Goal: Communication & Community: Answer question/provide support

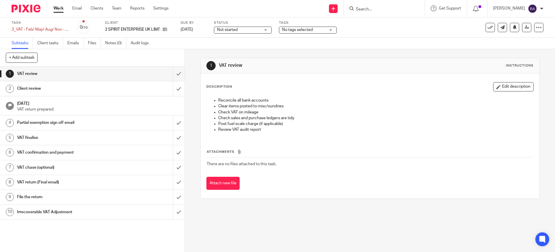
click at [138, 124] on div "Partial exemption sign off email" at bounding box center [92, 122] width 150 height 9
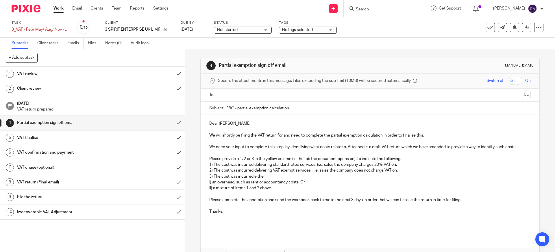
click at [234, 94] on input "text" at bounding box center [369, 95] width 299 height 7
type input "j"
click at [223, 125] on p "Dear Talon," at bounding box center [369, 124] width 321 height 6
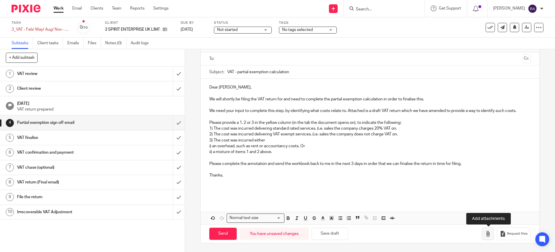
click at [489, 233] on icon "button" at bounding box center [488, 234] width 6 height 6
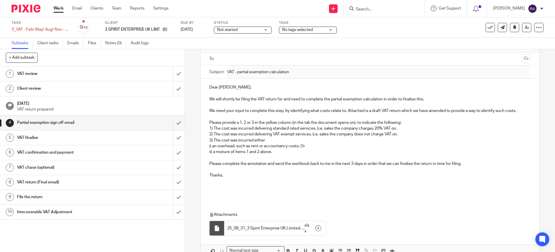
click at [227, 175] on p "Thanks," at bounding box center [369, 175] width 321 height 6
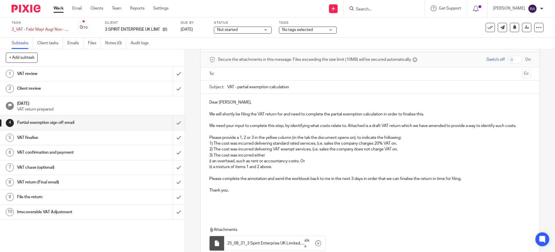
scroll to position [0, 0]
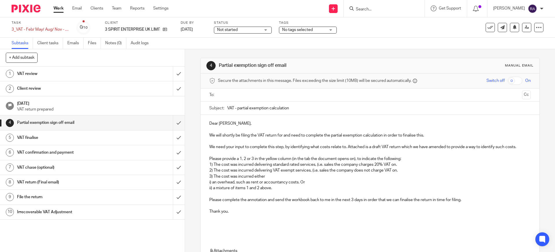
click at [238, 98] on input "text" at bounding box center [369, 95] width 299 height 7
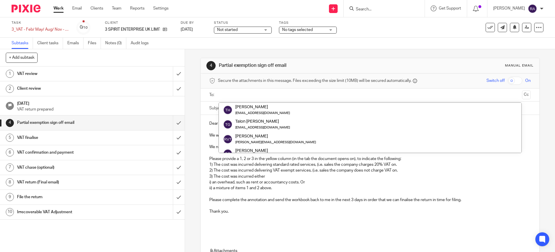
paste input "Joe Turner <joe@3spirittraining.com>"
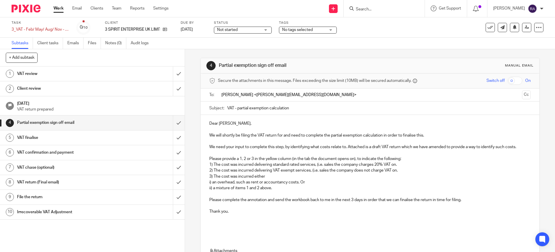
type input "Joe Turner <joe@3spirittraining.com>"
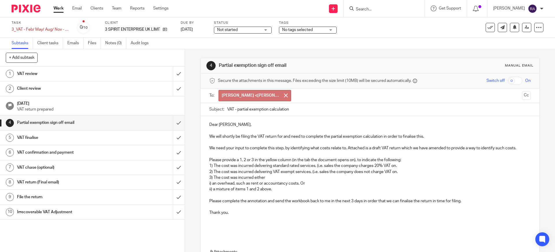
click at [260, 138] on div "Dear Joe, We will shortly be filing the VAT return for and need to complete the…" at bounding box center [370, 176] width 338 height 121
click at [285, 95] on span at bounding box center [286, 95] width 4 height 4
click at [267, 97] on input "text" at bounding box center [369, 95] width 299 height 7
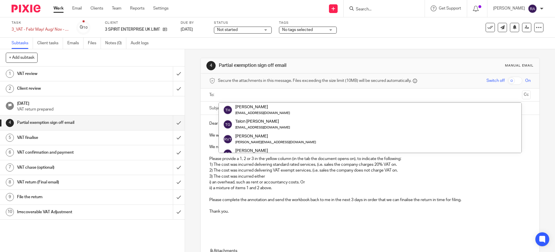
paste input "Joe Turner <joe@3spirittraining.com>"
type input "Joe Turner <joe@3spirittraining.com>"
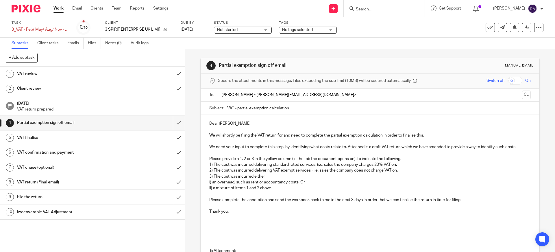
drag, startPoint x: 244, startPoint y: 96, endPoint x: 205, endPoint y: 92, distance: 40.0
click at [205, 92] on div "To: Joe Turner <joe@3spirittraining.com> Cc" at bounding box center [370, 94] width 338 height 13
paste input "Joe Turner <joe@3spirittraining.com>"
type input "Joe Turner <joe@3spirittraining.com>"
drag, startPoint x: 243, startPoint y: 95, endPoint x: 216, endPoint y: 95, distance: 26.9
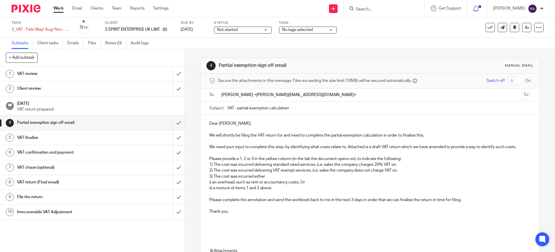
click at [216, 95] on div "To: Joe Turner <joe@3spirittraining.com> Cc" at bounding box center [369, 94] width 321 height 13
paste input "Joe Turner <joe@3spirittraining.com>"
click at [244, 95] on input "Joe Turner <joe@3spirittraining.com" at bounding box center [369, 95] width 299 height 7
type input "joe@3spirittraining.com"
click at [257, 134] on p "We will shortly be filing the VAT return for and need to complete the partial e…" at bounding box center [369, 135] width 321 height 6
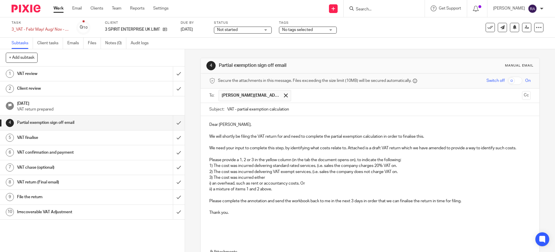
scroll to position [70, 0]
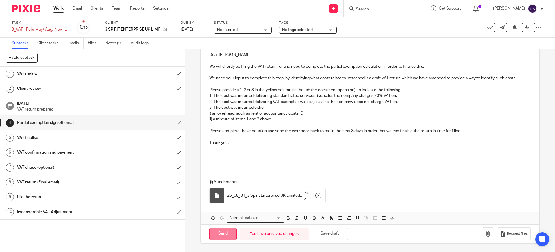
click at [225, 234] on input "Send" at bounding box center [222, 233] width 27 height 12
type input "Sent"
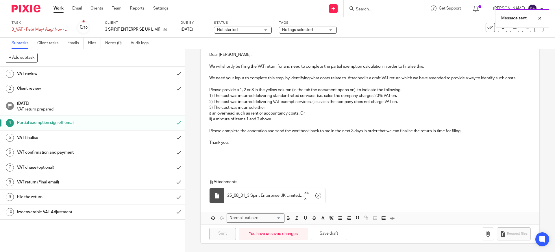
click at [262, 30] on div "Not started Not started" at bounding box center [243, 30] width 58 height 7
click at [283, 34] on div "Tags No tags selected In review In review (client) Needs manager review Ready t…" at bounding box center [308, 28] width 58 height 14
click at [287, 31] on span "No tags selected" at bounding box center [297, 30] width 31 height 4
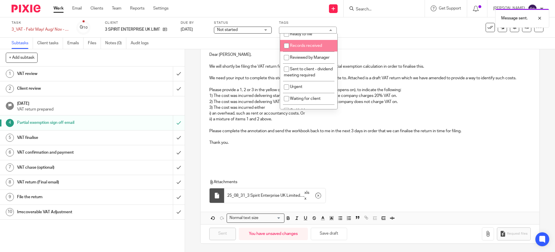
scroll to position [69, 0]
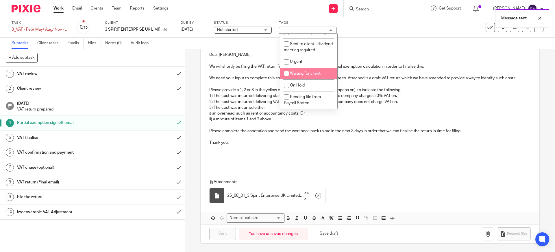
click at [307, 72] on span "Waiting for client" at bounding box center [305, 73] width 31 height 4
checkbox input "true"
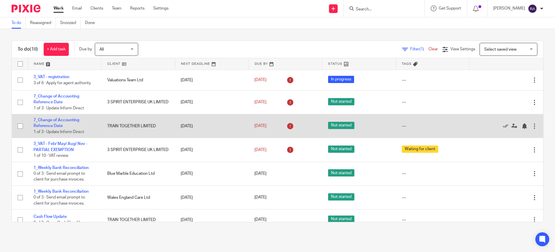
scroll to position [0, 0]
